Goal: Task Accomplishment & Management: Complete application form

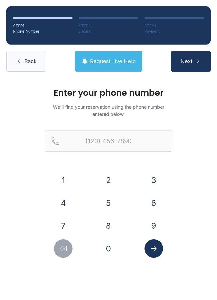
click at [110, 221] on button "8" at bounding box center [108, 225] width 19 height 19
click at [108, 201] on button "5" at bounding box center [108, 202] width 19 height 19
click at [154, 201] on button "6" at bounding box center [154, 202] width 19 height 19
click at [109, 180] on button "2" at bounding box center [108, 180] width 19 height 19
click at [65, 178] on button "1" at bounding box center [63, 180] width 19 height 19
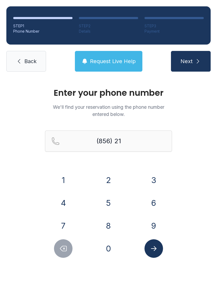
click at [110, 178] on button "2" at bounding box center [108, 180] width 19 height 19
click at [71, 226] on button "7" at bounding box center [63, 225] width 19 height 19
click at [111, 199] on button "5" at bounding box center [108, 202] width 19 height 19
click at [61, 202] on button "4" at bounding box center [63, 202] width 19 height 19
click at [110, 245] on button "0" at bounding box center [108, 248] width 19 height 19
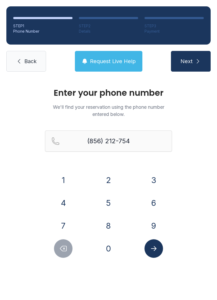
type input "[PHONE_NUMBER]"
click at [190, 65] on button "Next" at bounding box center [191, 61] width 40 height 21
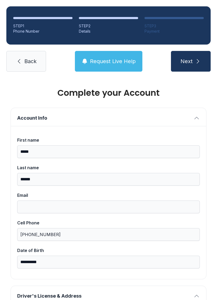
click at [23, 58] on link "Back" at bounding box center [26, 61] width 40 height 21
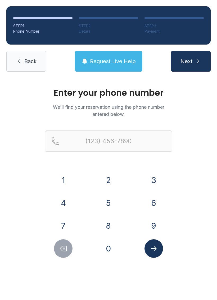
click at [109, 223] on button "8" at bounding box center [108, 225] width 19 height 19
click at [108, 195] on button "5" at bounding box center [108, 202] width 19 height 19
click at [157, 198] on button "6" at bounding box center [154, 202] width 19 height 19
click at [109, 179] on button "2" at bounding box center [108, 180] width 19 height 19
click at [62, 177] on button "1" at bounding box center [63, 180] width 19 height 19
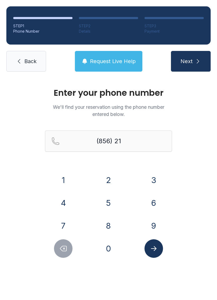
click at [109, 179] on button "2" at bounding box center [108, 180] width 19 height 19
type input "(856) 212-"
click at [29, 64] on span "Back" at bounding box center [30, 60] width 12 height 7
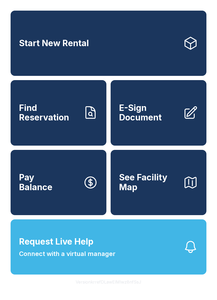
click at [29, 64] on link "Start New Rental" at bounding box center [109, 43] width 196 height 65
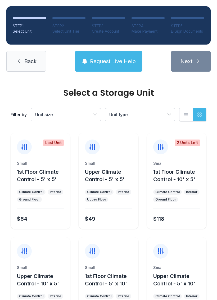
click at [32, 57] on link "Back" at bounding box center [26, 61] width 40 height 21
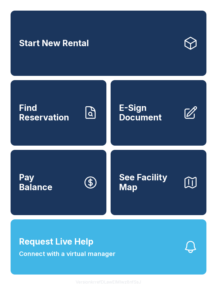
click at [62, 120] on span "Find Reservation" at bounding box center [49, 112] width 60 height 19
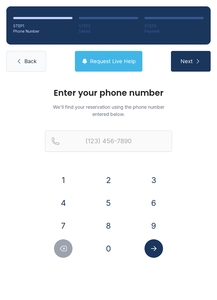
click at [107, 224] on button "8" at bounding box center [108, 225] width 19 height 19
click at [109, 200] on button "5" at bounding box center [108, 202] width 19 height 19
click at [155, 198] on button "6" at bounding box center [154, 202] width 19 height 19
click at [112, 177] on button "2" at bounding box center [108, 180] width 19 height 19
click at [61, 176] on button "1" at bounding box center [63, 180] width 19 height 19
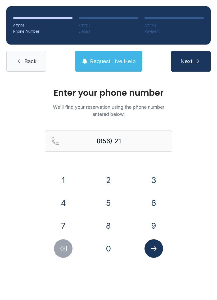
click at [114, 177] on button "2" at bounding box center [108, 180] width 19 height 19
click at [64, 222] on button "7" at bounding box center [63, 225] width 19 height 19
click at [113, 199] on button "5" at bounding box center [108, 202] width 19 height 19
click at [62, 204] on button "4" at bounding box center [63, 202] width 19 height 19
click at [112, 247] on button "0" at bounding box center [108, 248] width 19 height 19
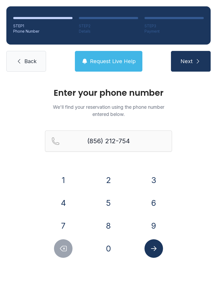
type input "[PHONE_NUMBER]"
click at [196, 60] on icon "submit" at bounding box center [198, 61] width 6 height 6
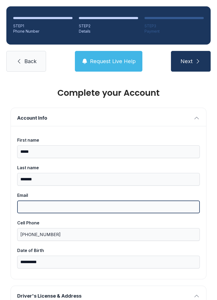
click at [36, 203] on input "Email" at bounding box center [108, 206] width 183 height 13
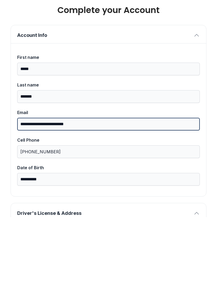
type input "**********"
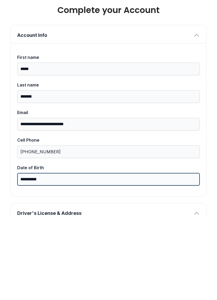
click at [53, 255] on input "**********" at bounding box center [108, 261] width 183 height 13
type input "*"
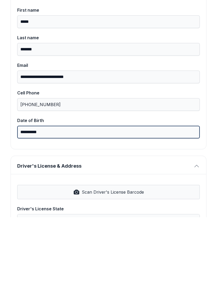
scroll to position [51, 0]
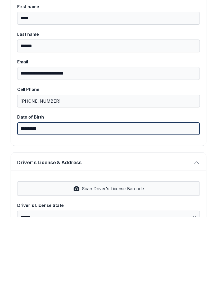
type input "**********"
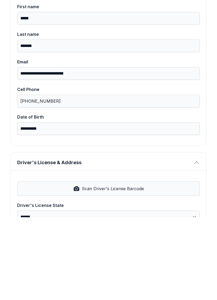
click at [101, 268] on span "Scan Driver's License Barcode" at bounding box center [113, 271] width 62 height 6
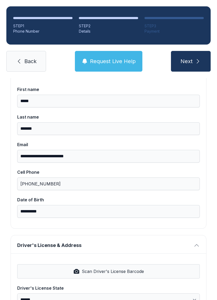
select select "**"
type input "**********"
type input "*********"
select select "**"
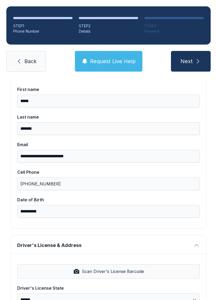
type input "*****"
click at [111, 264] on button "Scan Driver's License Barcode" at bounding box center [108, 271] width 183 height 14
click at [93, 268] on span "Scan Driver's License Barcode" at bounding box center [113, 271] width 62 height 6
click at [120, 264] on button "Scan Driver's License Barcode" at bounding box center [108, 271] width 183 height 14
click at [119, 268] on span "Scan Driver's License Barcode" at bounding box center [113, 271] width 62 height 6
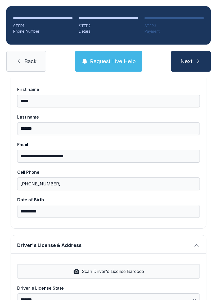
click at [108, 268] on span "Scan Driver's License Barcode" at bounding box center [113, 271] width 62 height 6
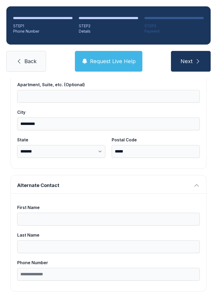
scroll to position [336, 0]
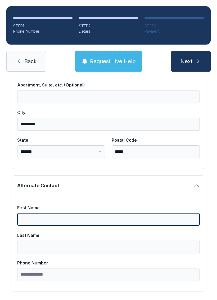
click at [41, 213] on input "First Name" at bounding box center [108, 219] width 183 height 13
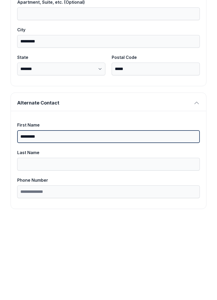
type input "*********"
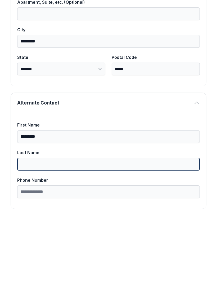
click at [54, 240] on input "Last Name" at bounding box center [108, 246] width 183 height 13
type input "*******"
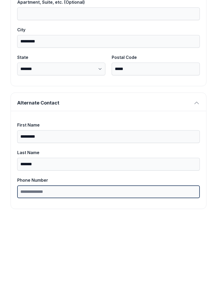
click at [59, 268] on input "Phone Number" at bounding box center [108, 274] width 183 height 13
type input "**********"
click at [191, 51] on button "Next" at bounding box center [191, 61] width 40 height 21
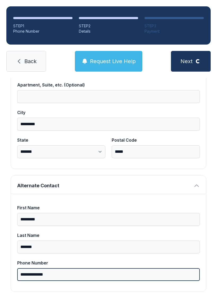
scroll to position [3, 0]
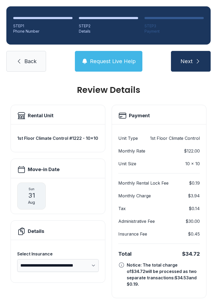
click at [22, 56] on link "Back" at bounding box center [26, 61] width 40 height 21
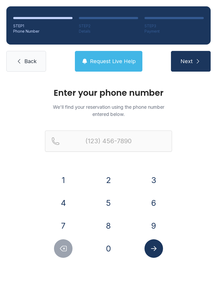
click at [31, 58] on span "Back" at bounding box center [30, 60] width 12 height 7
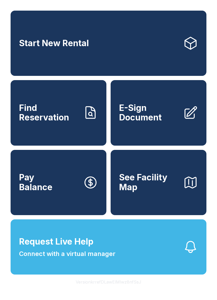
click at [144, 122] on span "E-Sign Document" at bounding box center [149, 112] width 60 height 19
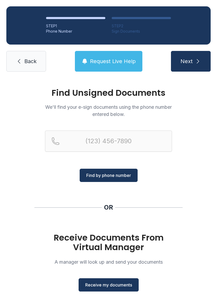
click at [104, 287] on span "Receive my documents" at bounding box center [108, 284] width 47 height 6
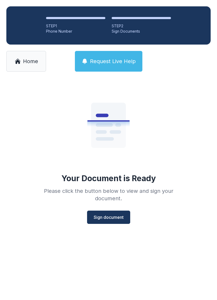
click at [109, 216] on span "Sign document" at bounding box center [109, 217] width 30 height 6
click at [114, 216] on span "Sign document" at bounding box center [109, 217] width 30 height 6
click at [27, 60] on span "Home" at bounding box center [30, 60] width 15 height 7
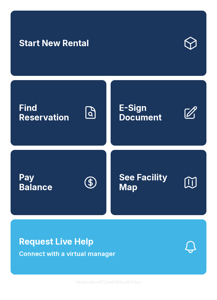
click at [151, 119] on span "E-Sign Document" at bounding box center [149, 112] width 60 height 19
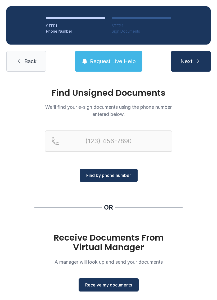
click at [110, 283] on span "Receive my documents" at bounding box center [108, 284] width 47 height 6
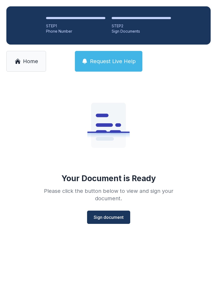
click at [108, 213] on button "Sign document" at bounding box center [108, 216] width 43 height 13
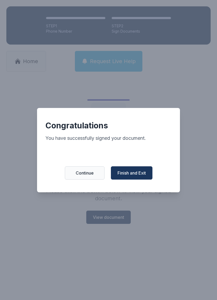
click at [140, 174] on span "Finish and Exit" at bounding box center [132, 172] width 28 height 6
